Goal: Check status

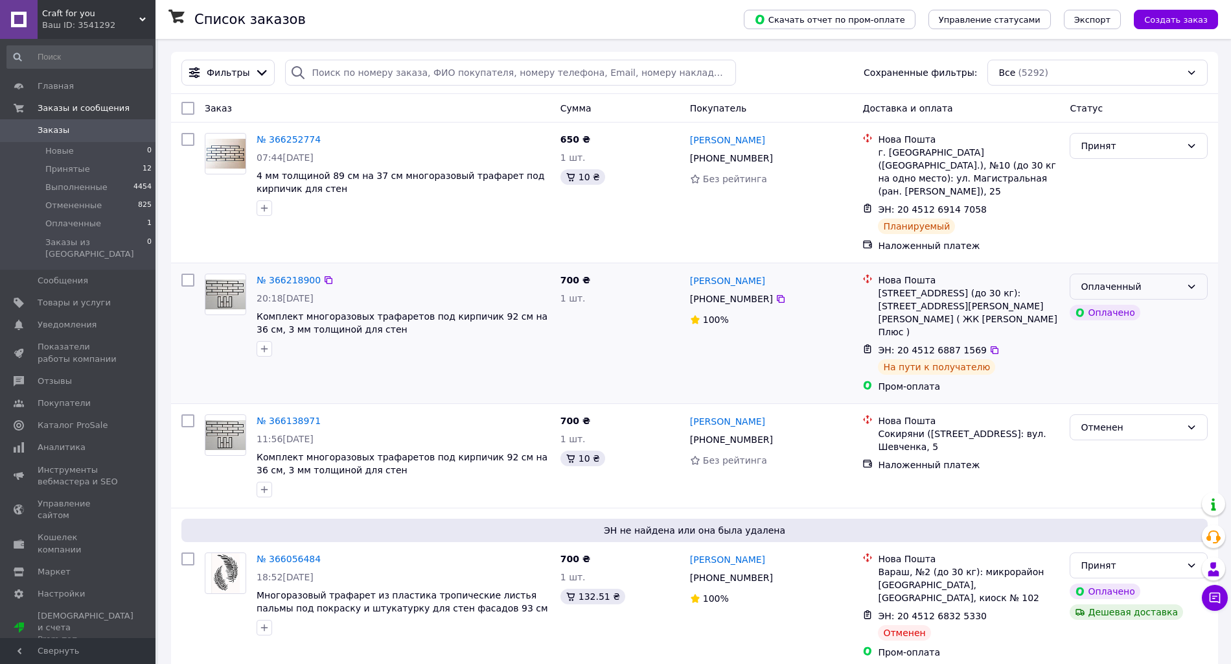
click at [1170, 279] on div "Оплаченный" at bounding box center [1131, 286] width 100 height 14
click at [1159, 297] on li "Принят" at bounding box center [1139, 299] width 137 height 23
click at [437, 79] on input "search" at bounding box center [510, 73] width 450 height 26
paste input "[CREDIT_CARD_NUMBER] НоваПей [PERSON_NAME]"
type input "[CREDIT_CARD_NUMBER] НоваПей [PERSON_NAME]"
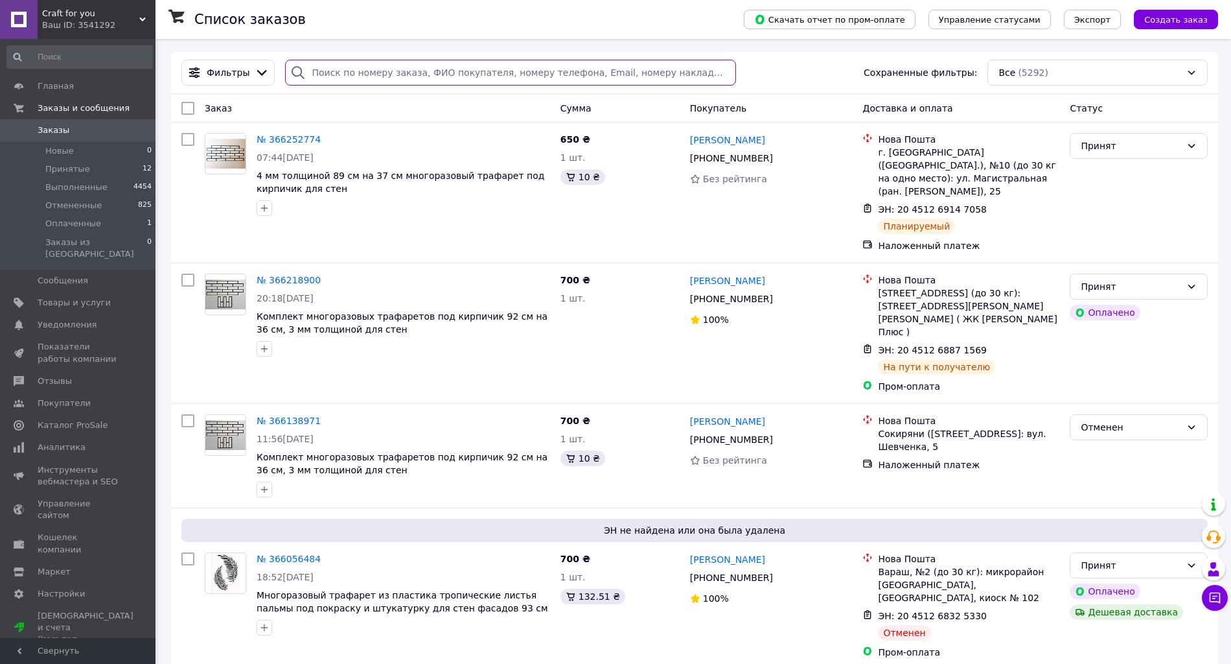
click at [460, 69] on input "search" at bounding box center [510, 73] width 450 height 26
paste input "20451261307424"
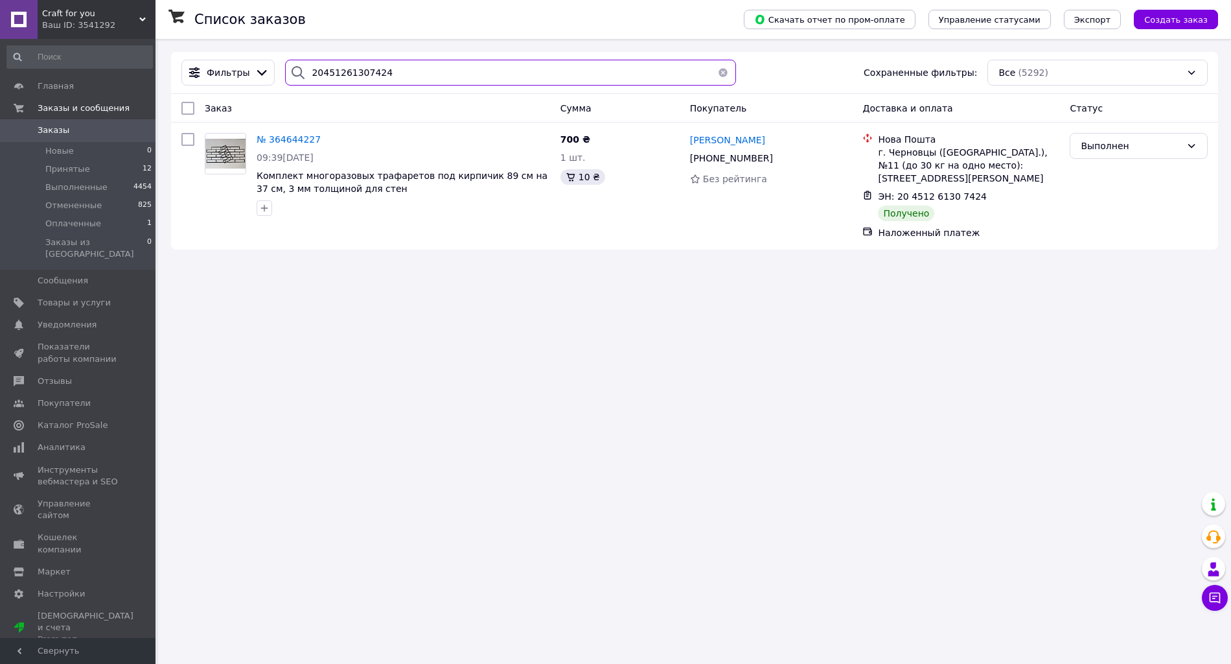
type input "20451261307424"
click at [60, 135] on span "Заказы" at bounding box center [54, 130] width 32 height 12
